Goal: Information Seeking & Learning: Get advice/opinions

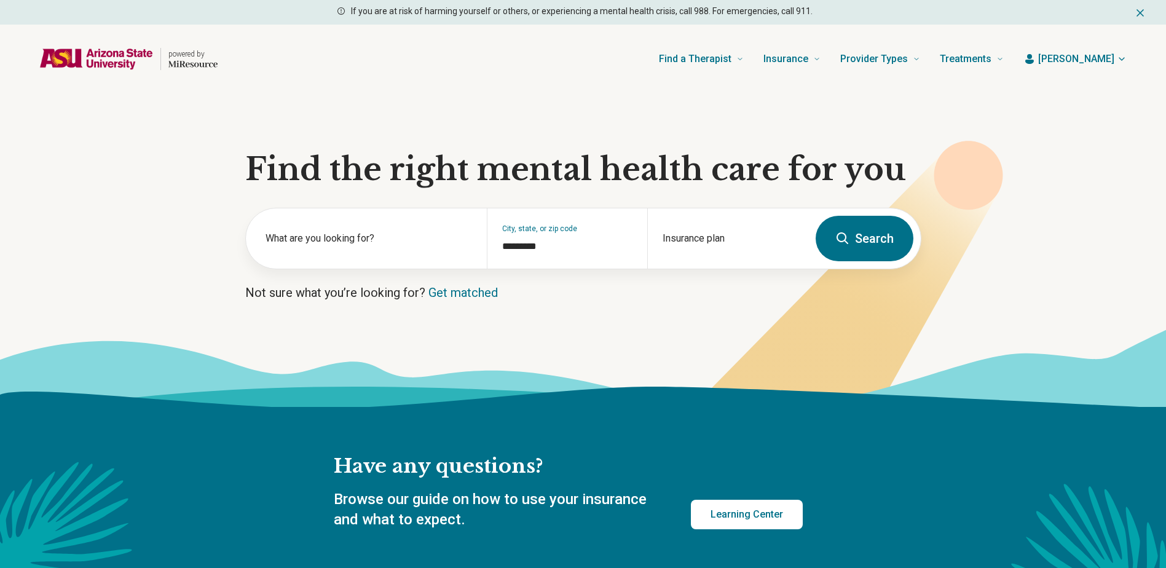
click at [769, 463] on h2 "Have any questions?" at bounding box center [568, 467] width 469 height 26
click at [693, 232] on div "Insurance plan" at bounding box center [727, 238] width 160 height 60
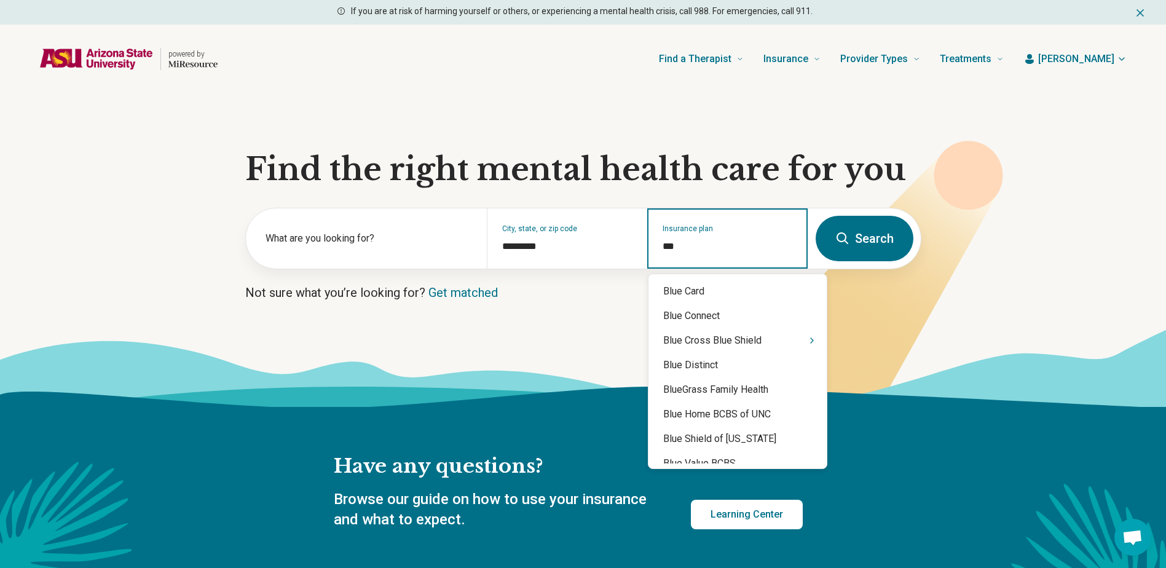
type input "****"
click at [742, 347] on div "Blue Cross Blue Shield" at bounding box center [737, 340] width 178 height 25
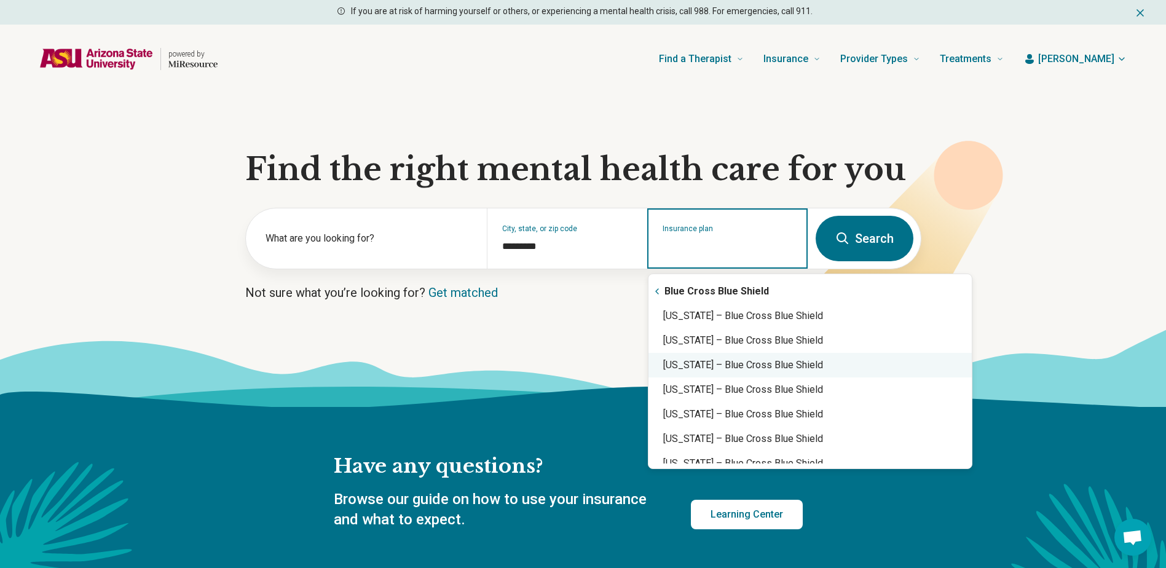
click at [755, 368] on div "Arizona – Blue Cross Blue Shield" at bounding box center [809, 365] width 323 height 25
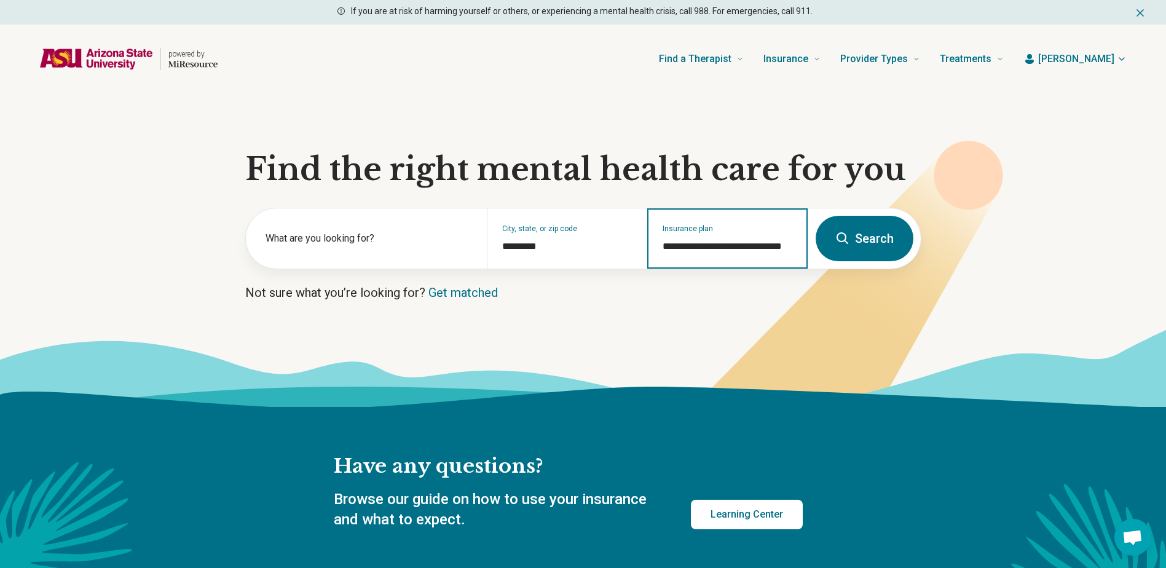
type input "**********"
click at [879, 245] on button "Search" at bounding box center [865, 238] width 98 height 45
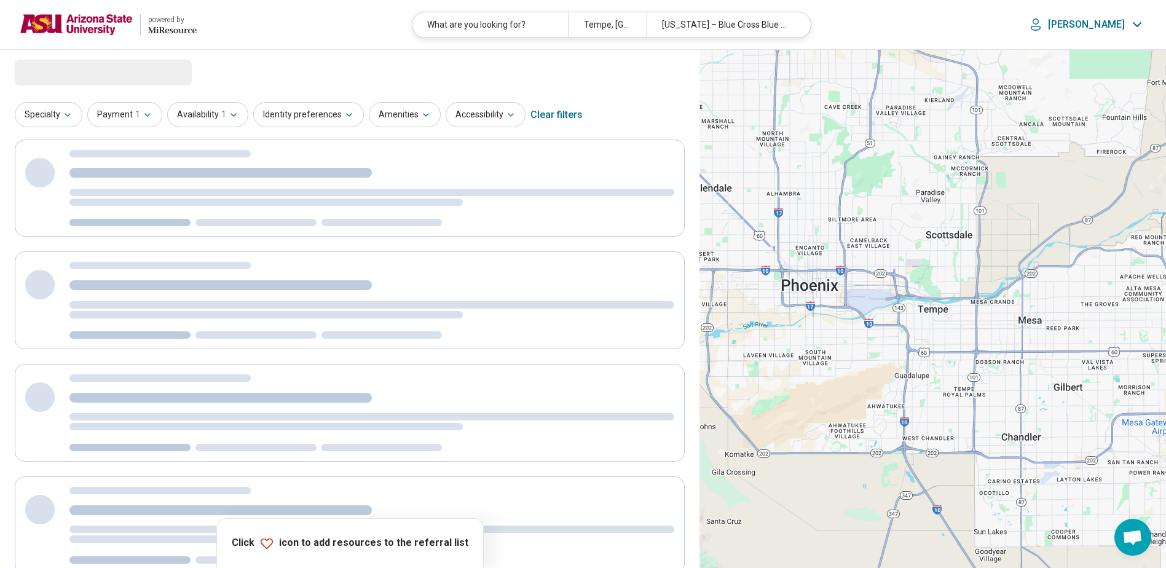
select select "***"
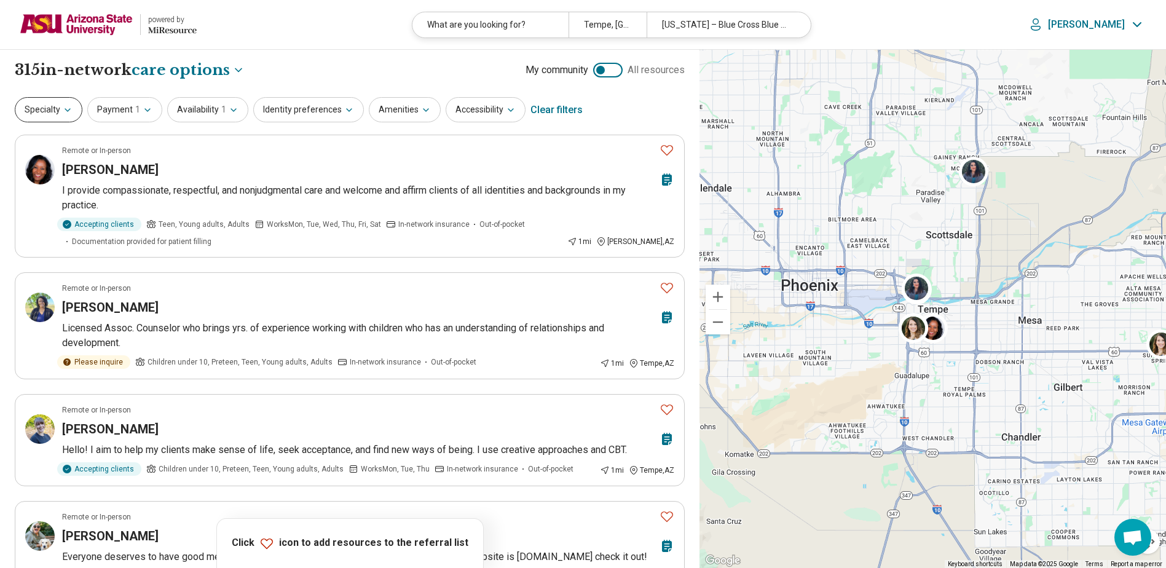
click at [73, 111] on button "Specialty" at bounding box center [49, 109] width 68 height 25
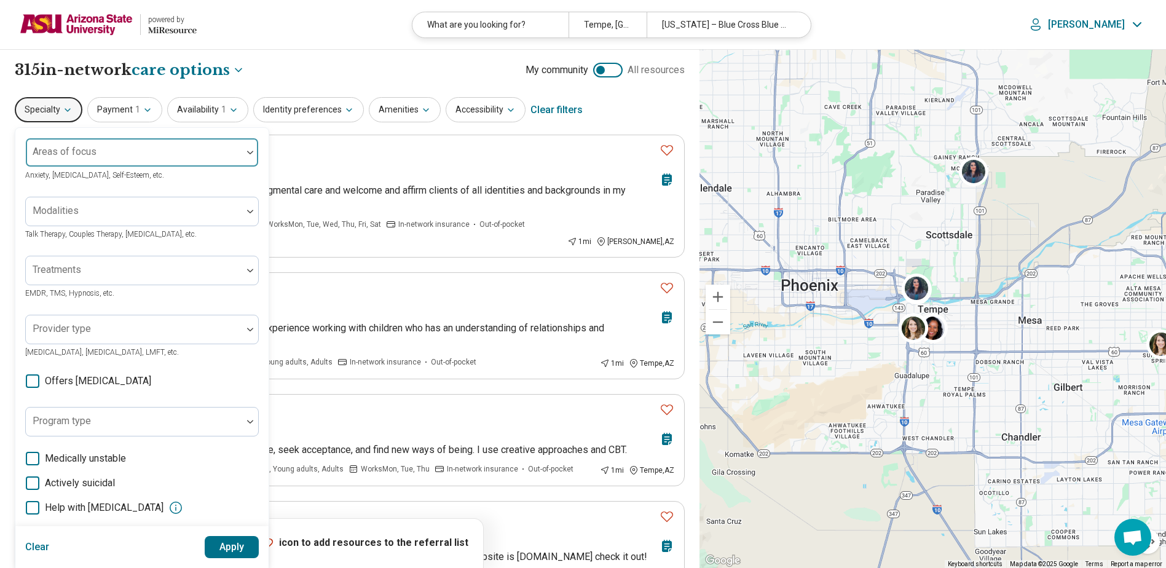
click at [95, 155] on div "Areas of focus" at bounding box center [142, 153] width 234 height 30
type input "*"
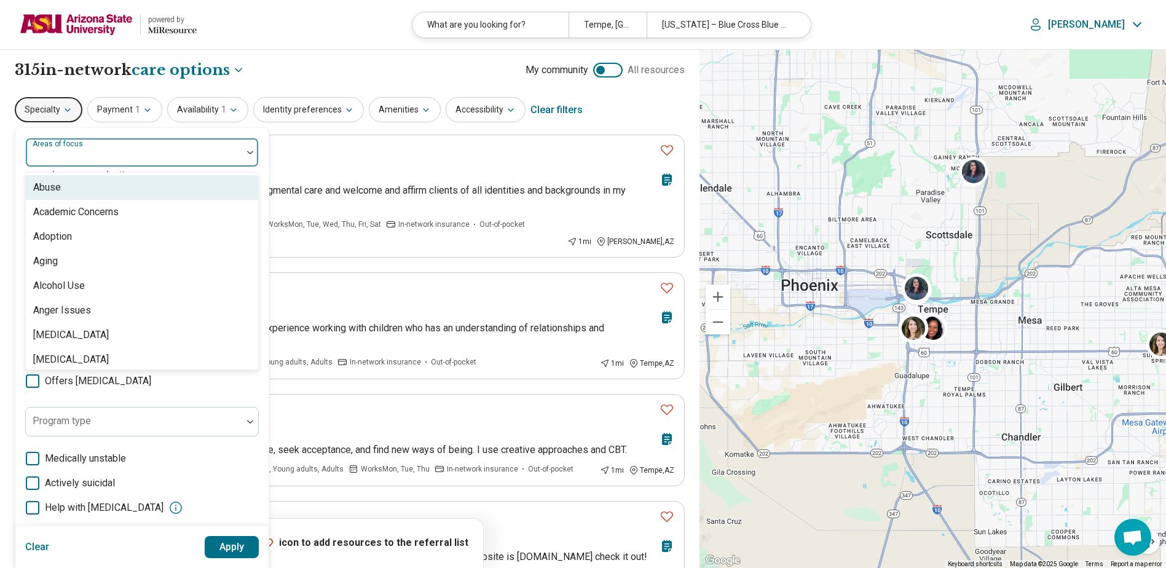
click at [125, 154] on div at bounding box center [134, 157] width 207 height 17
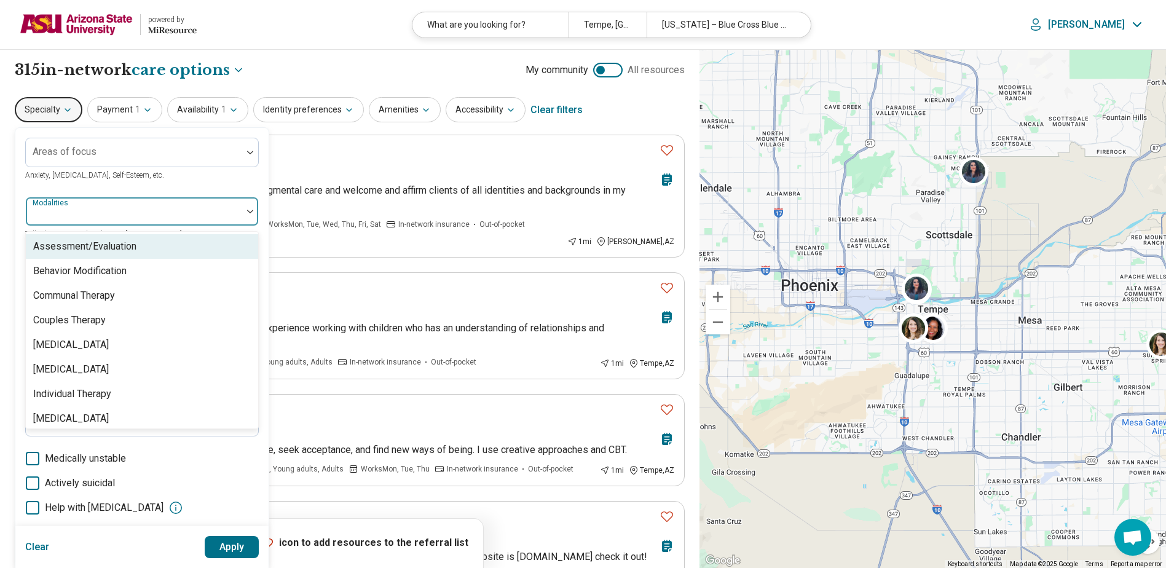
click at [123, 214] on div at bounding box center [134, 216] width 207 height 17
click at [130, 242] on div "Assessment/Evaluation" at bounding box center [84, 246] width 103 height 15
click at [225, 545] on button "Apply" at bounding box center [232, 547] width 55 height 22
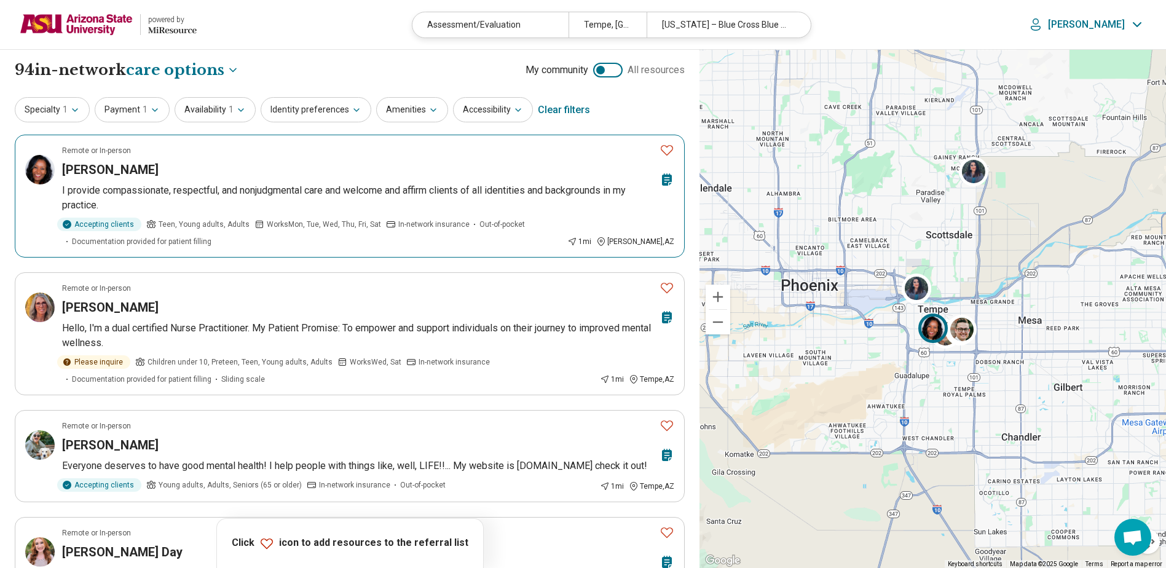
click at [227, 169] on div "[PERSON_NAME]" at bounding box center [358, 169] width 592 height 17
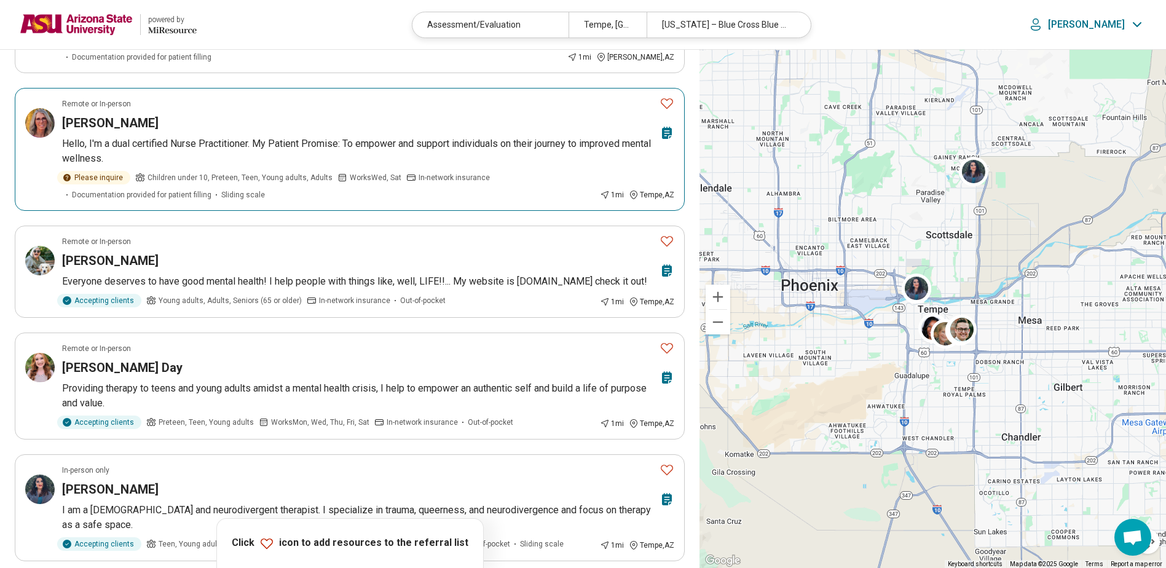
click at [261, 127] on div "Wendy Aragaki" at bounding box center [358, 122] width 592 height 17
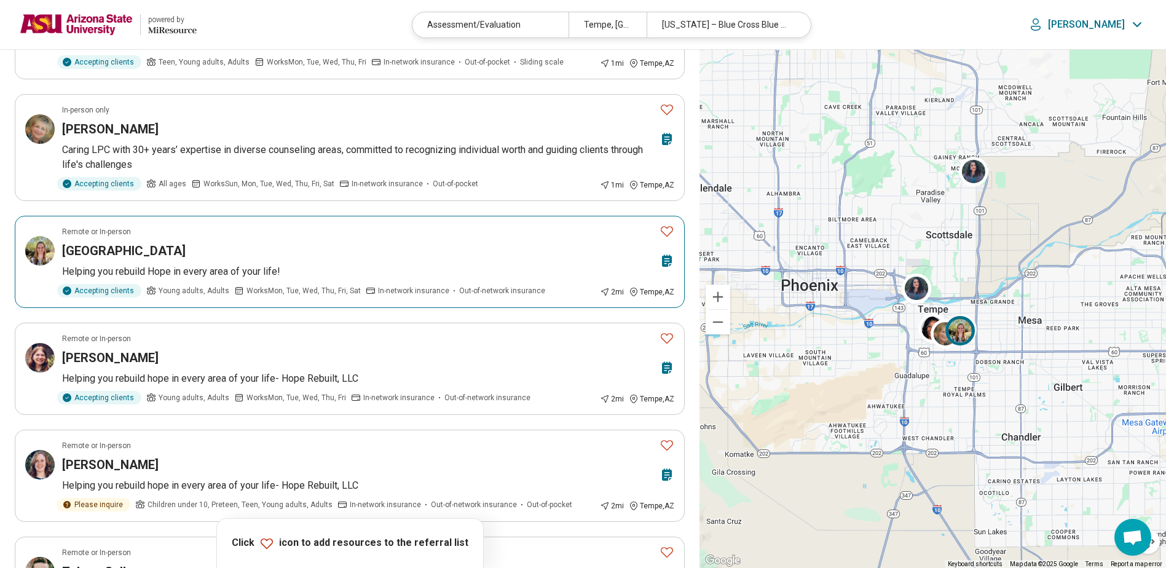
scroll to position [676, 0]
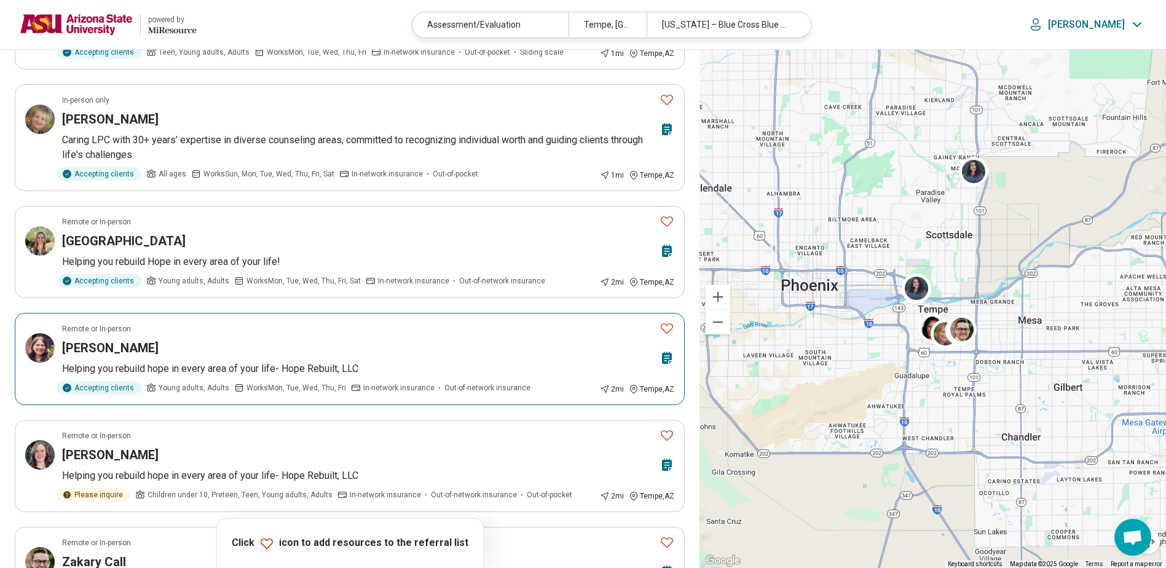
click at [277, 337] on article "Remote or In-person Kari Savoie Helping you rebuild hope in every area of your …" at bounding box center [350, 359] width 670 height 92
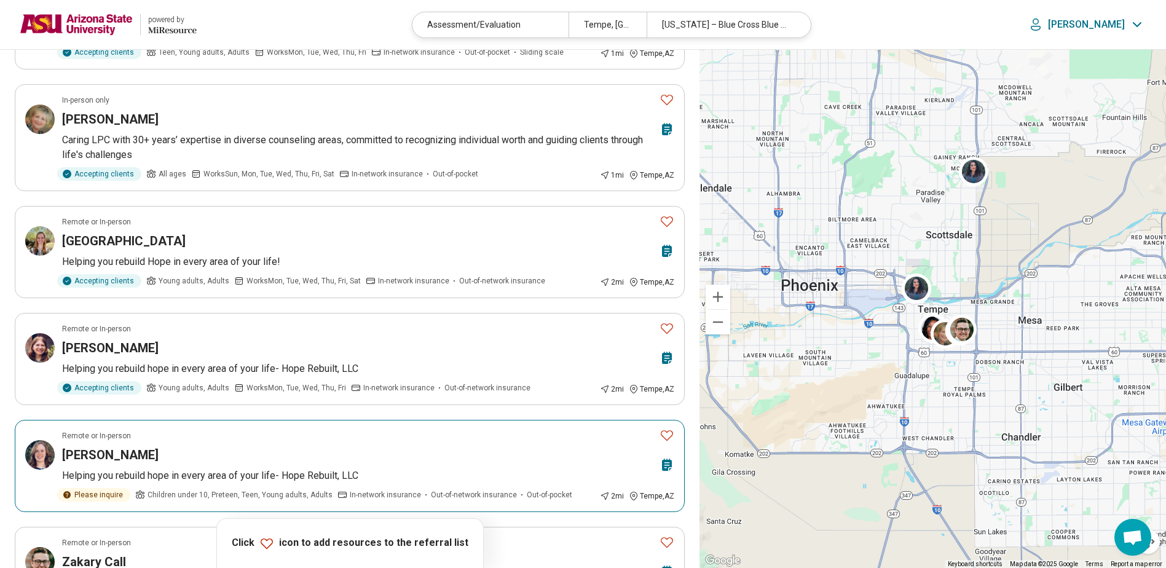
scroll to position [922, 0]
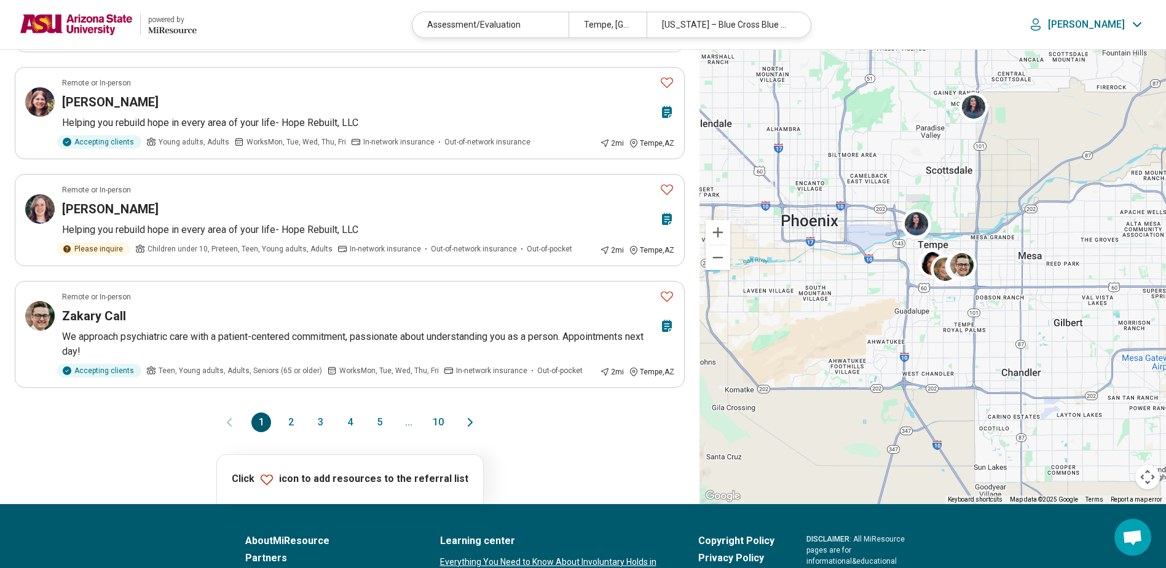
click at [288, 423] on button "2" at bounding box center [291, 422] width 20 height 20
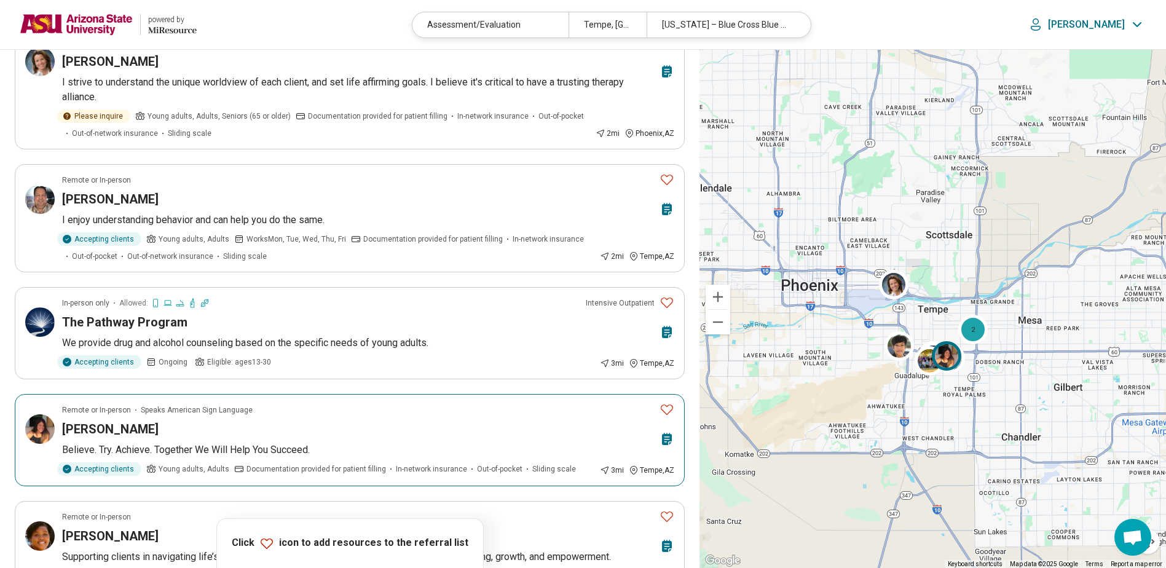
scroll to position [492, 0]
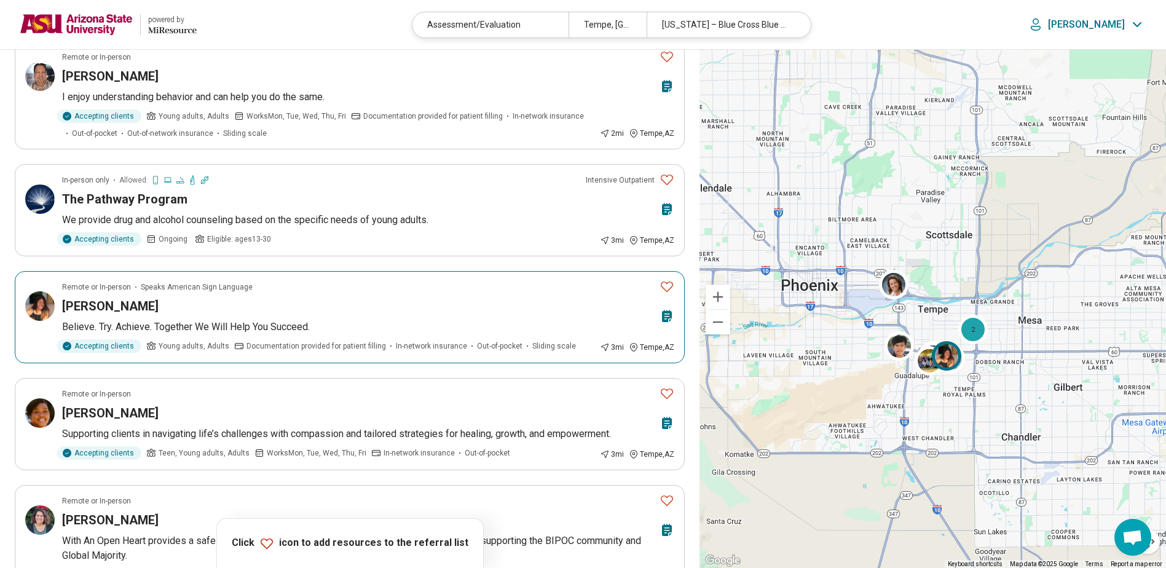
click at [313, 292] on div "Remote or In-person Speaks American Sign Language" at bounding box center [358, 286] width 592 height 11
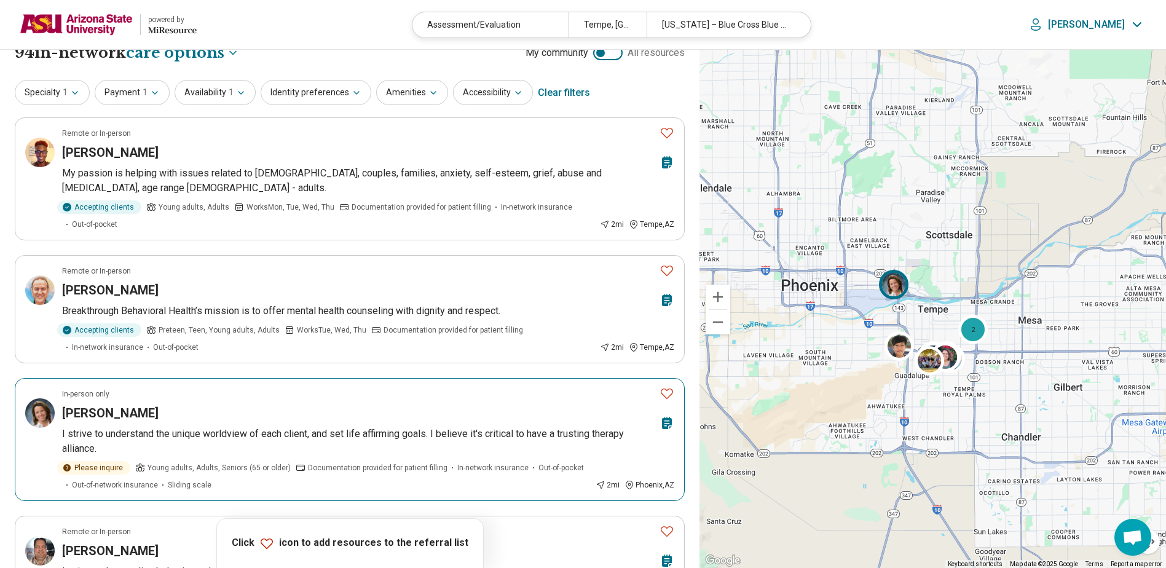
scroll to position [0, 0]
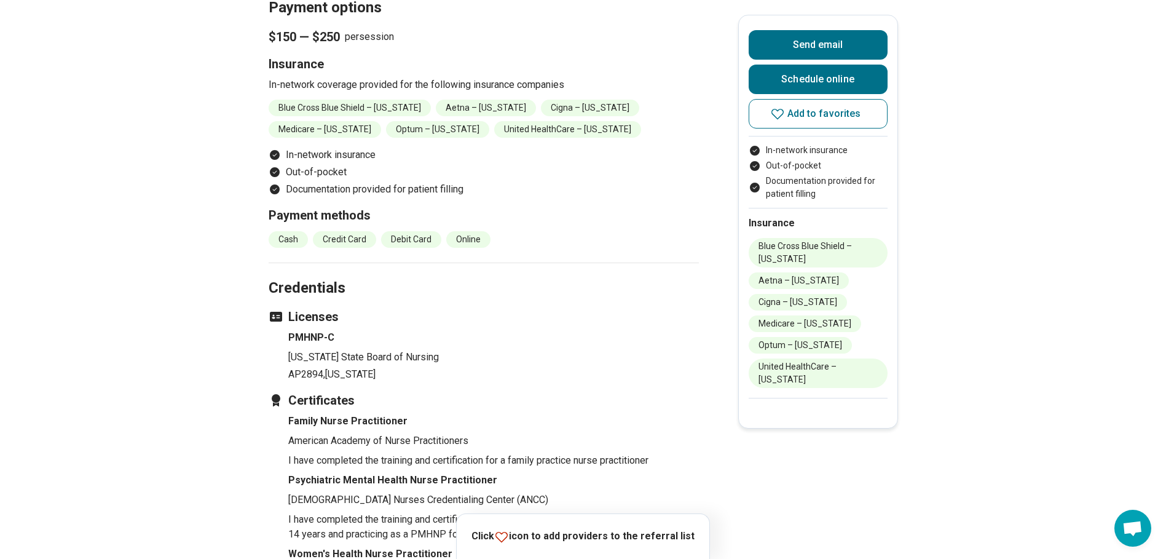
scroll to position [1537, 0]
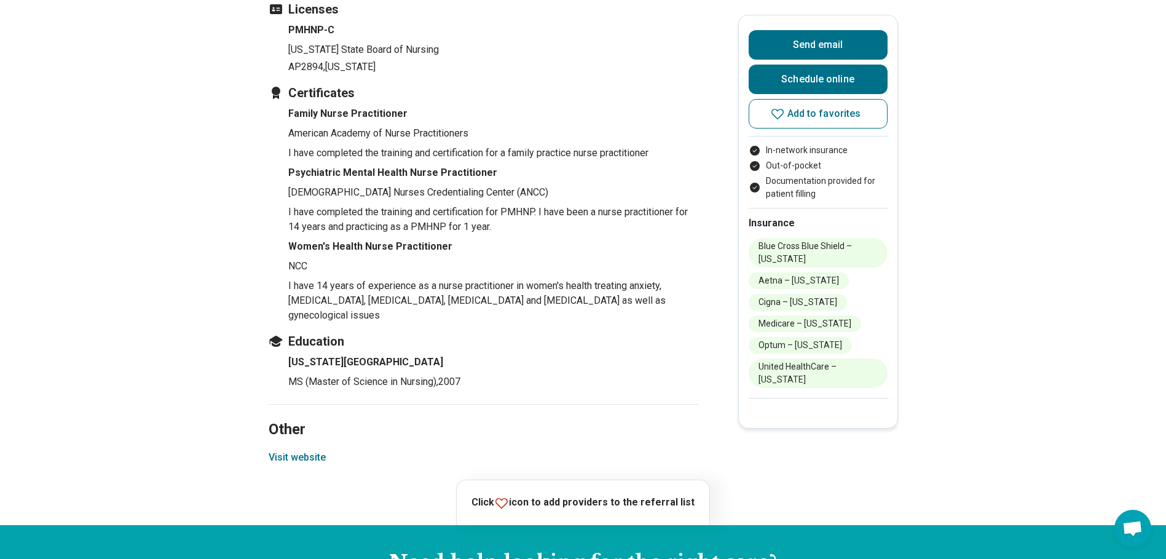
click at [299, 460] on button "Visit website" at bounding box center [297, 457] width 57 height 15
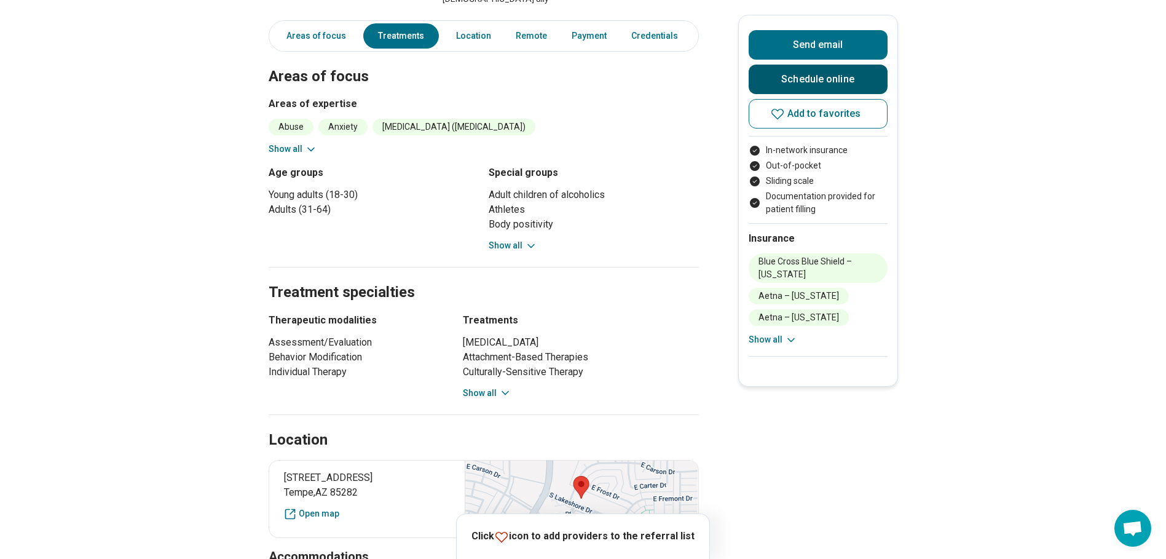
scroll to position [307, 0]
